Goal: Find specific page/section: Find specific page/section

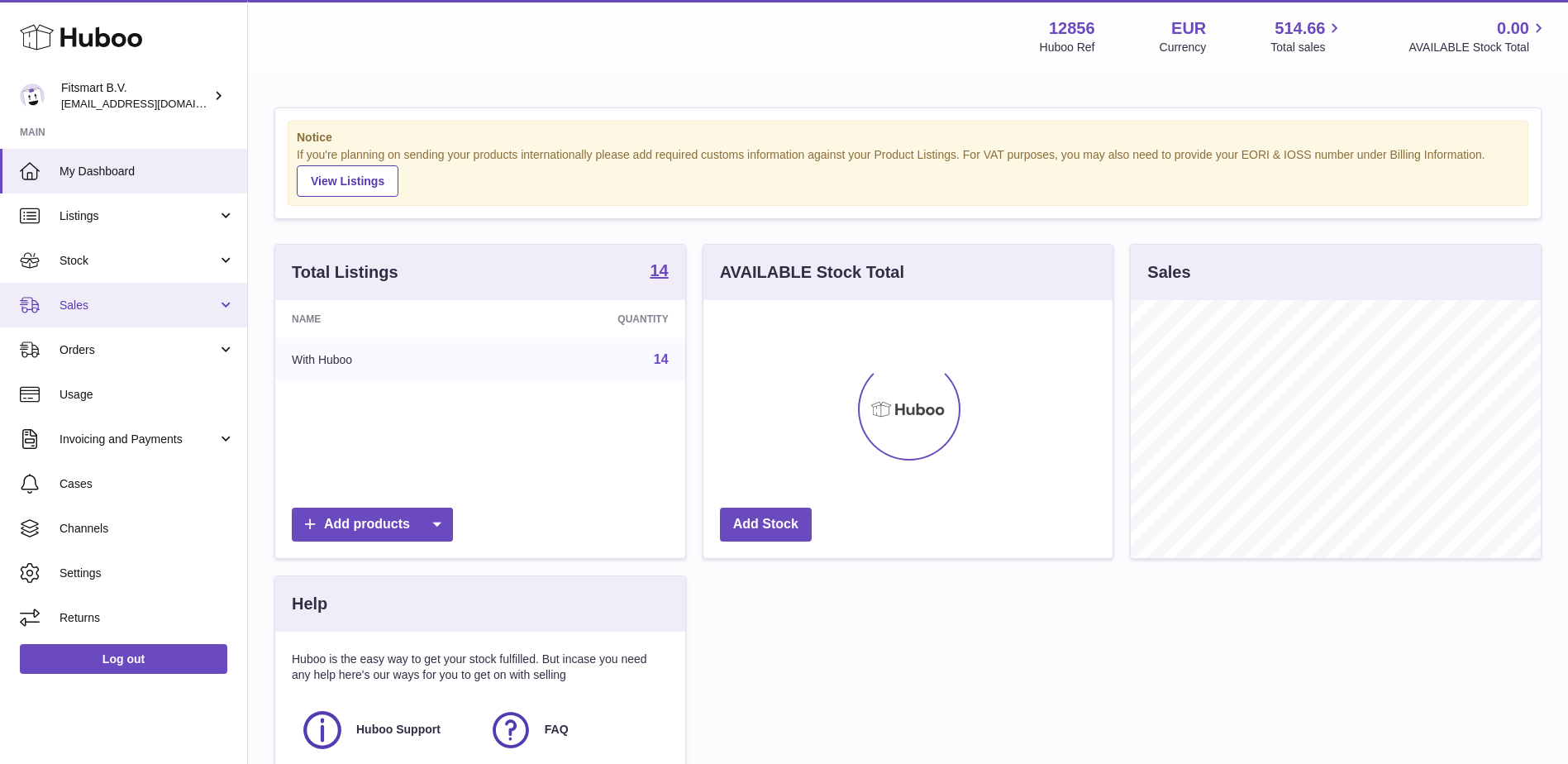
scroll to position [258, 409]
drag, startPoint x: 111, startPoint y: 242, endPoint x: 102, endPoint y: 260, distance: 20.1
click at [111, 242] on link "Stock" at bounding box center [123, 260] width 247 height 45
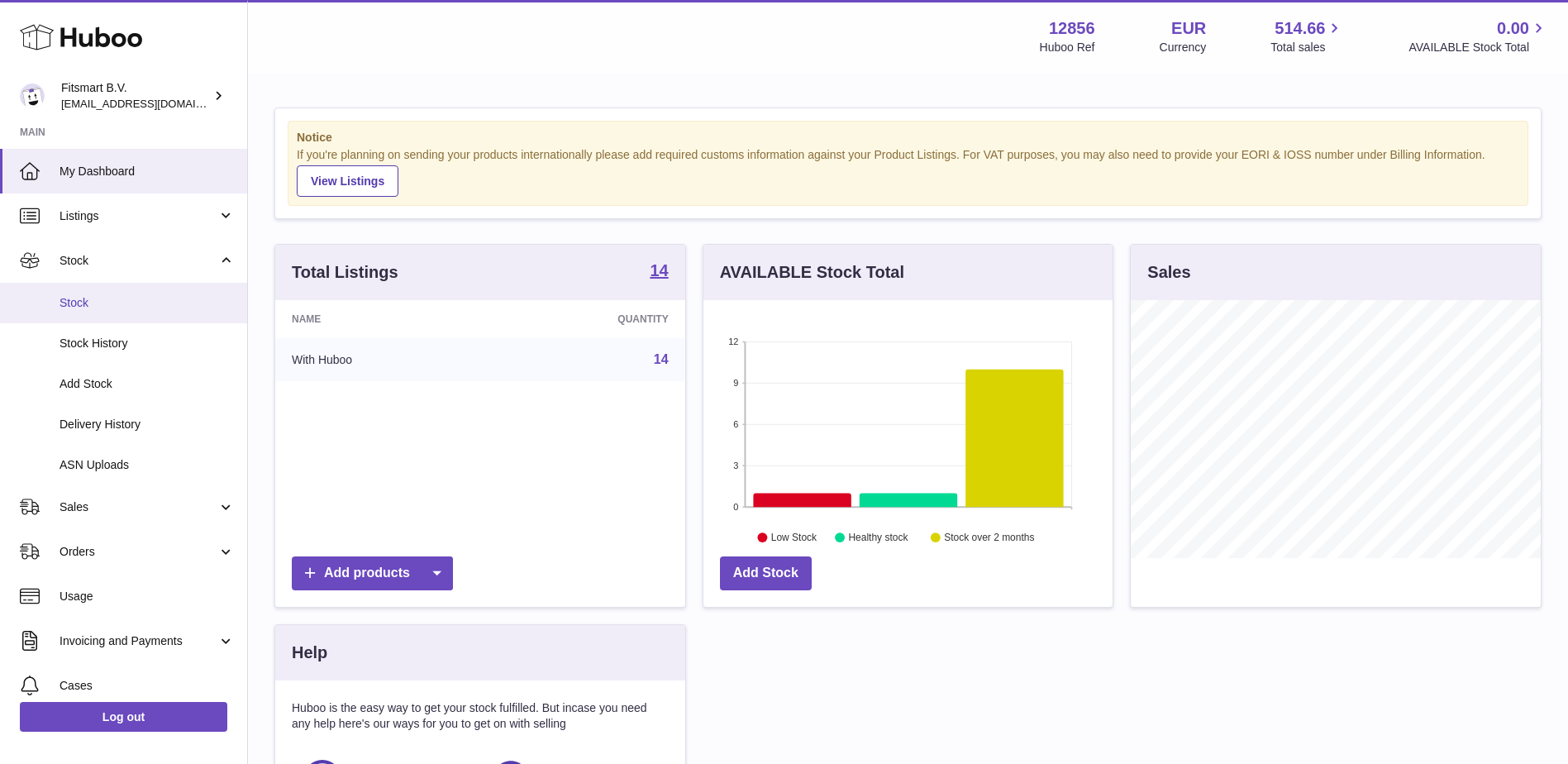
click at [134, 298] on span "Stock" at bounding box center [147, 302] width 175 height 16
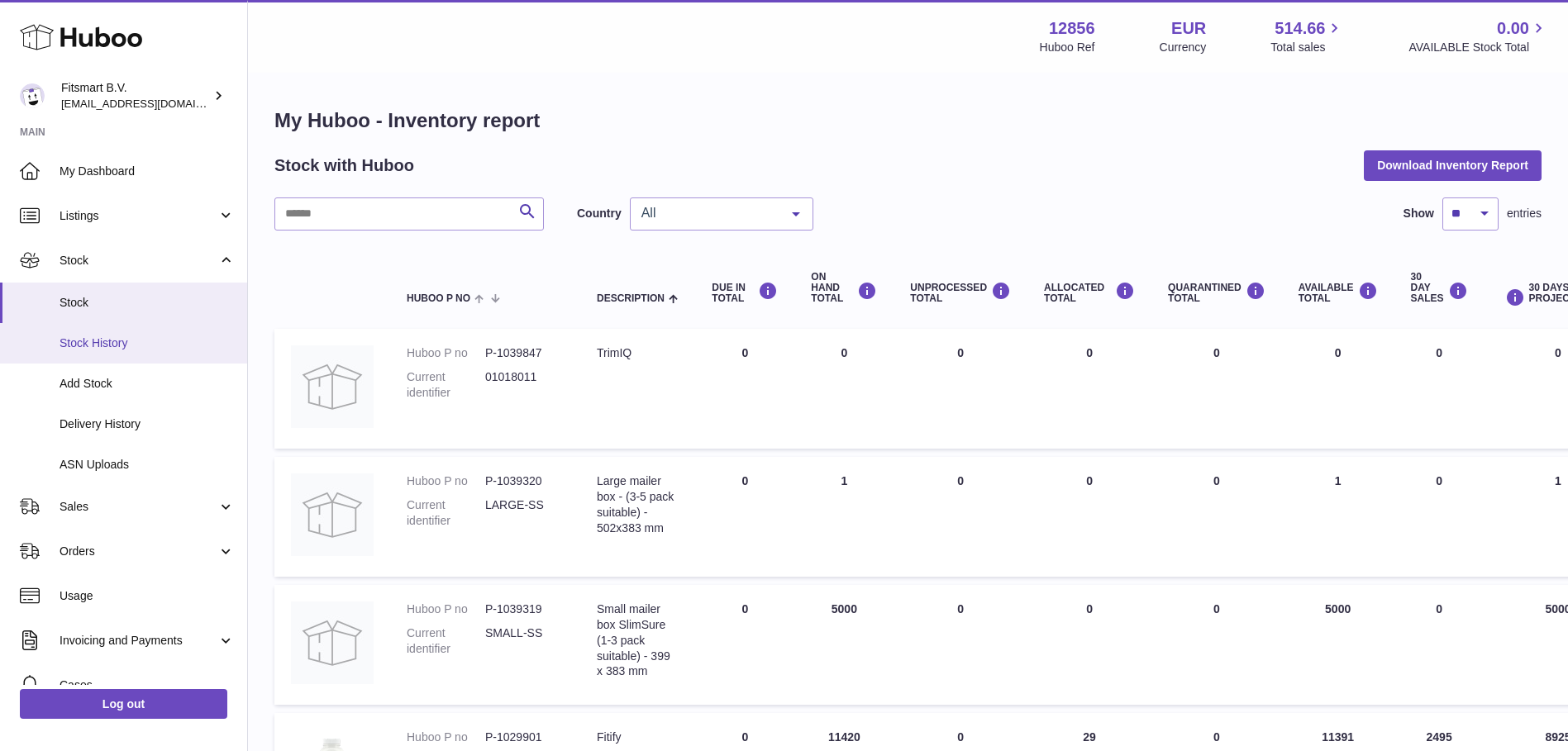
click at [141, 348] on span "Stock History" at bounding box center [147, 342] width 175 height 16
